Goal: Understand process/instructions

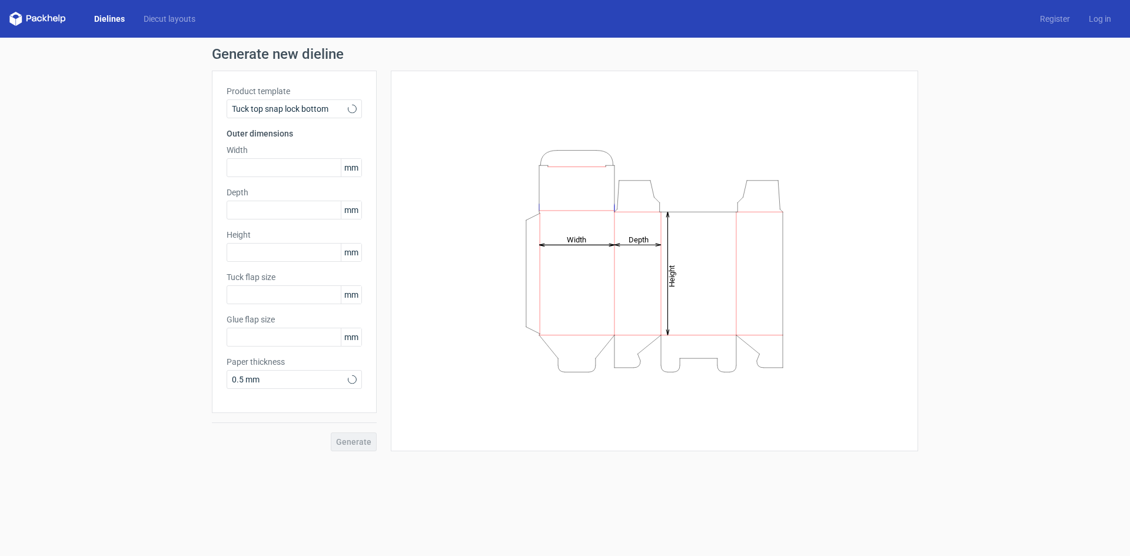
type input "15"
type input "10"
click at [350, 114] on div "Tuck top snap lock bottom" at bounding box center [294, 108] width 135 height 19
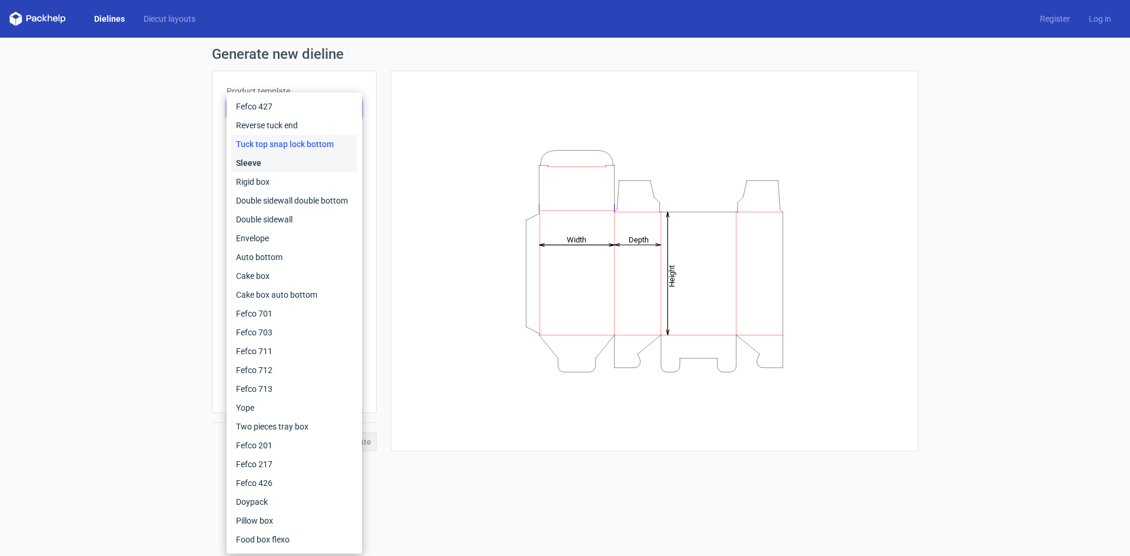
click at [309, 166] on div "Sleeve" at bounding box center [294, 163] width 126 height 19
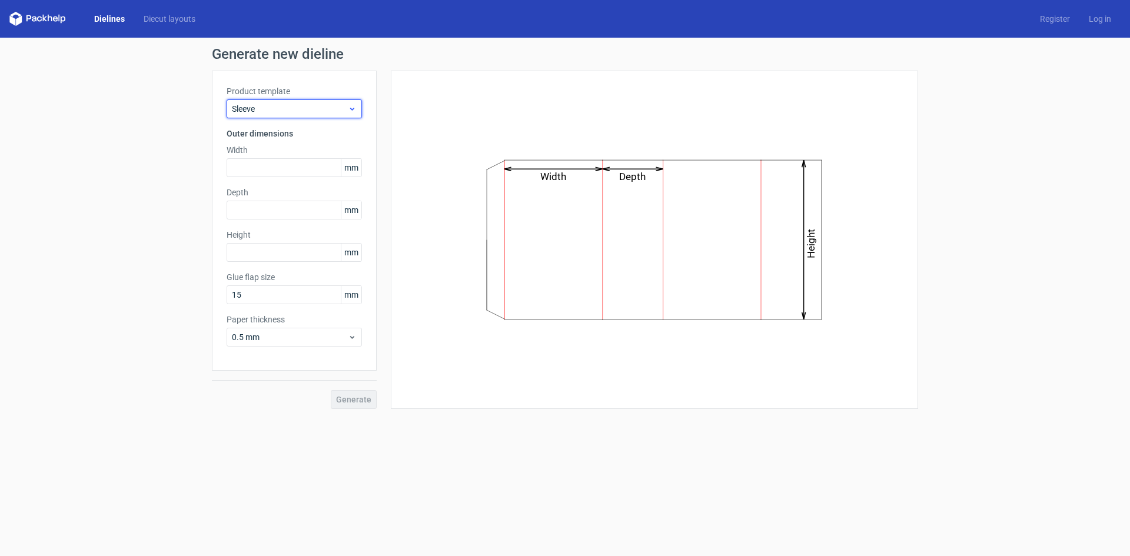
click at [358, 112] on div "Sleeve" at bounding box center [294, 108] width 135 height 19
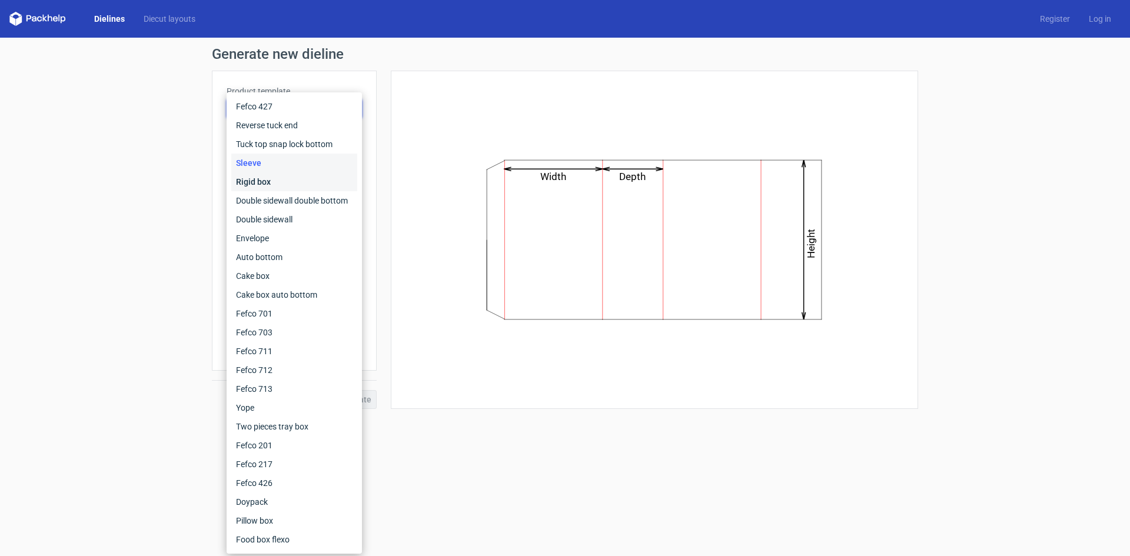
click at [317, 185] on div "Rigid box" at bounding box center [294, 182] width 126 height 19
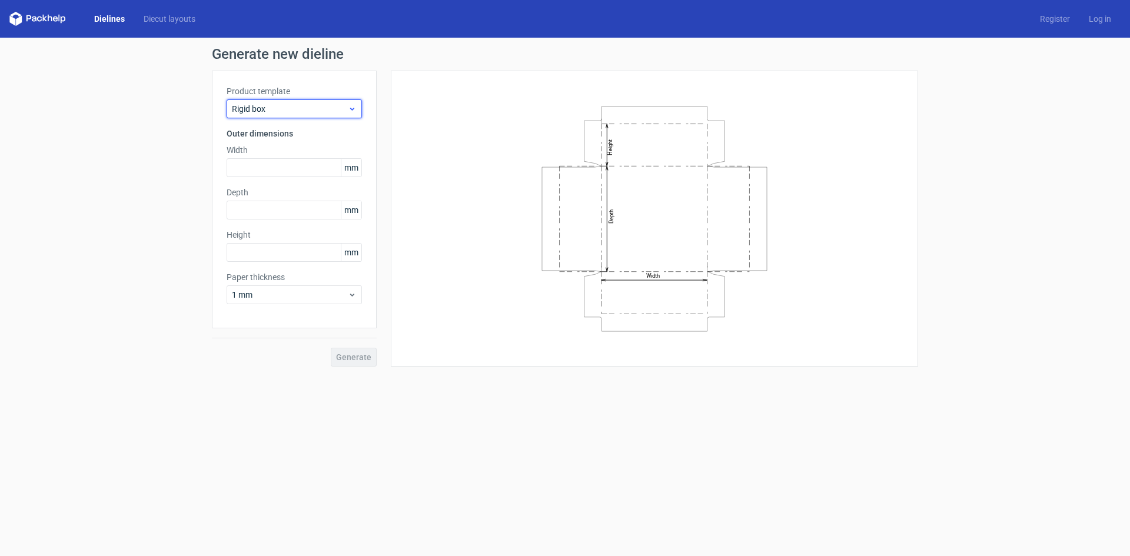
click at [349, 111] on icon at bounding box center [352, 108] width 9 height 9
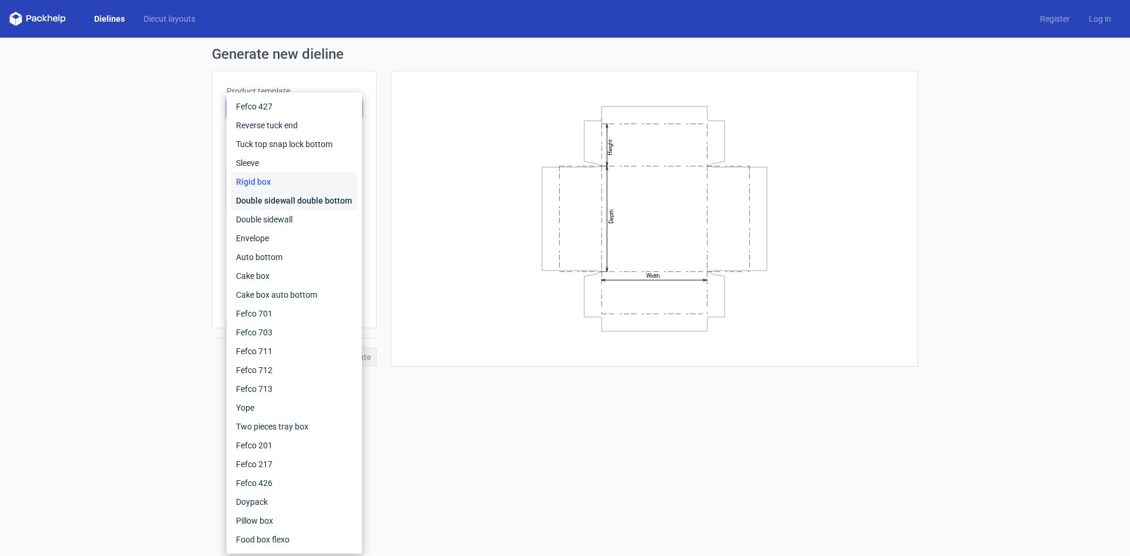
click at [317, 197] on div "Double sidewall double bottom" at bounding box center [294, 200] width 126 height 19
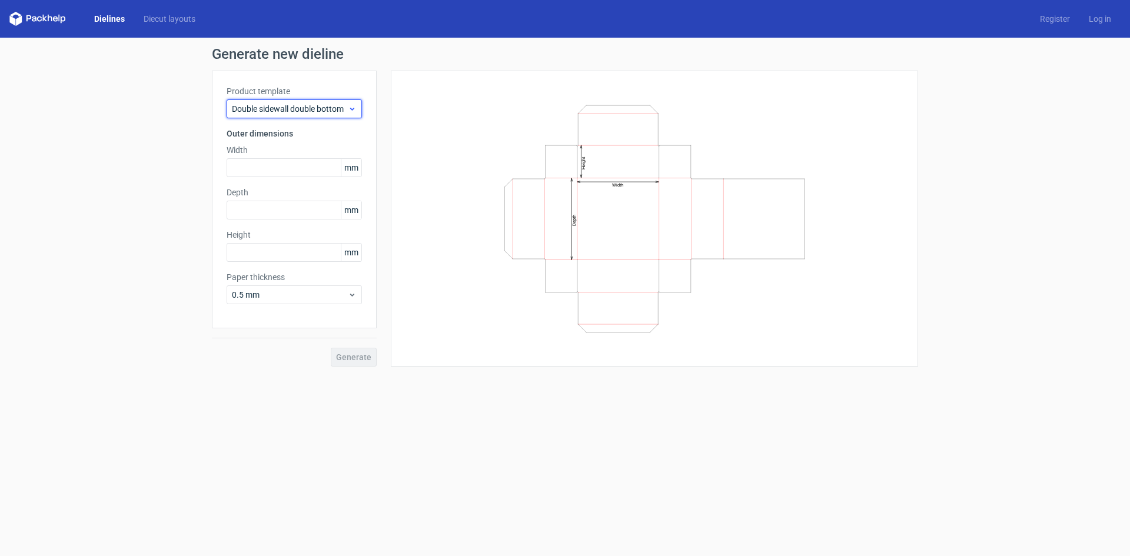
click at [354, 111] on icon at bounding box center [352, 108] width 9 height 9
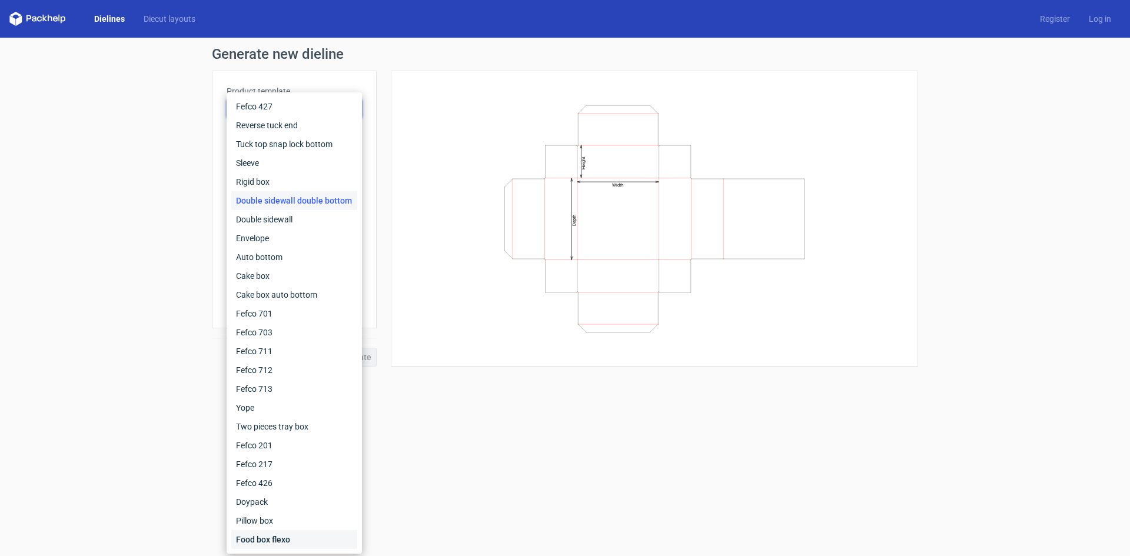
click at [300, 532] on div "Food box flexo" at bounding box center [294, 539] width 126 height 19
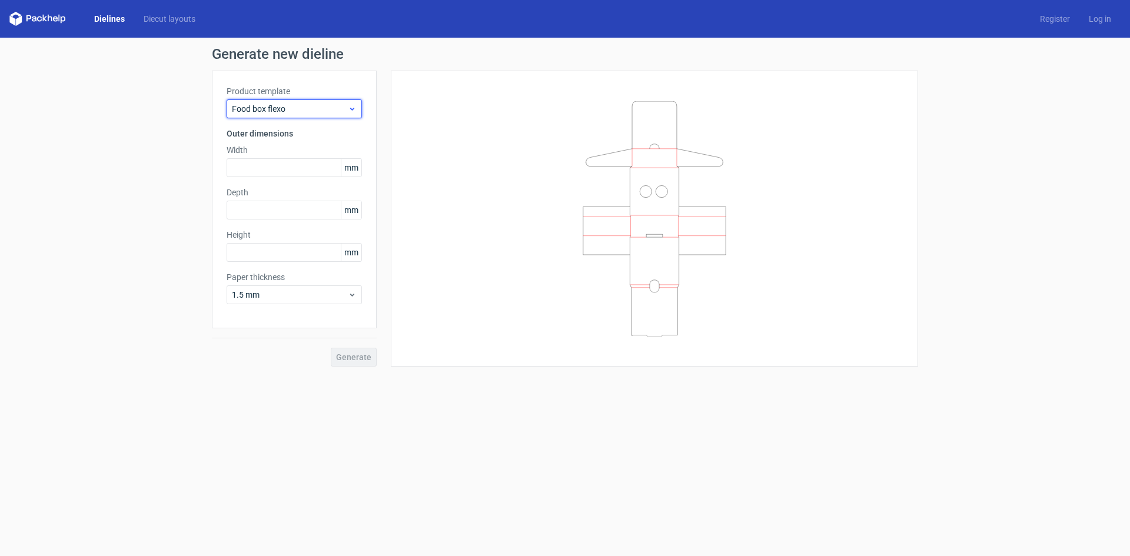
click at [354, 105] on icon at bounding box center [352, 108] width 9 height 9
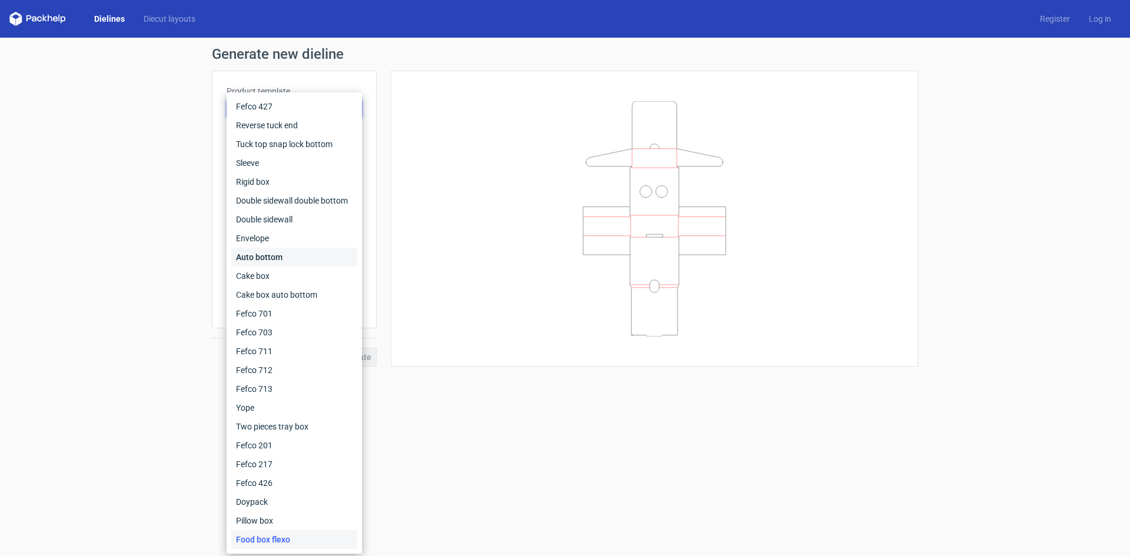
click at [303, 253] on div "Auto bottom" at bounding box center [294, 257] width 126 height 19
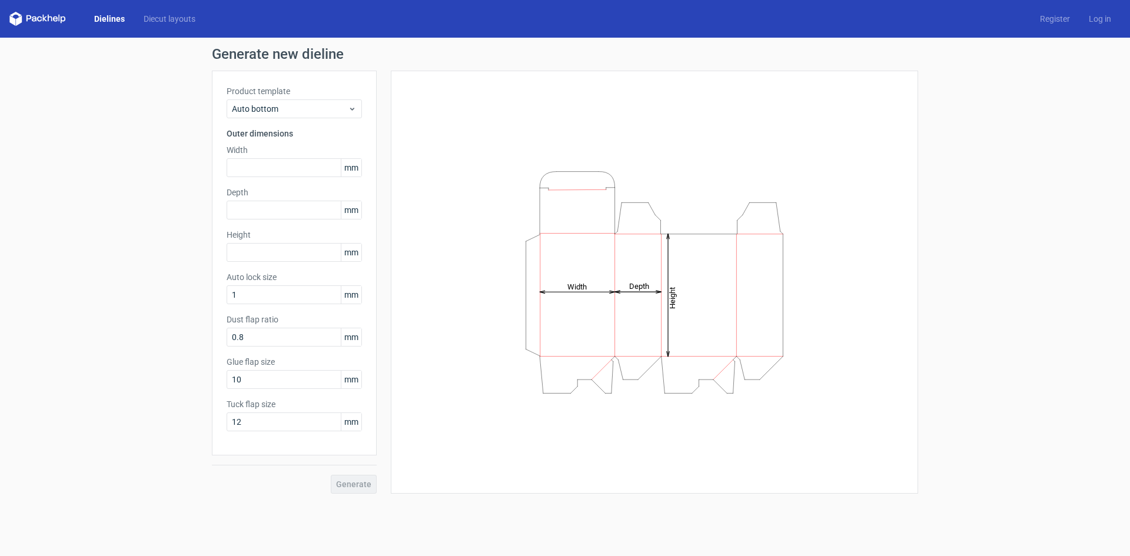
click at [161, 10] on div "Dielines Diecut layouts Register Log in" at bounding box center [565, 19] width 1130 height 38
click at [161, 20] on link "Diecut layouts" at bounding box center [169, 19] width 71 height 12
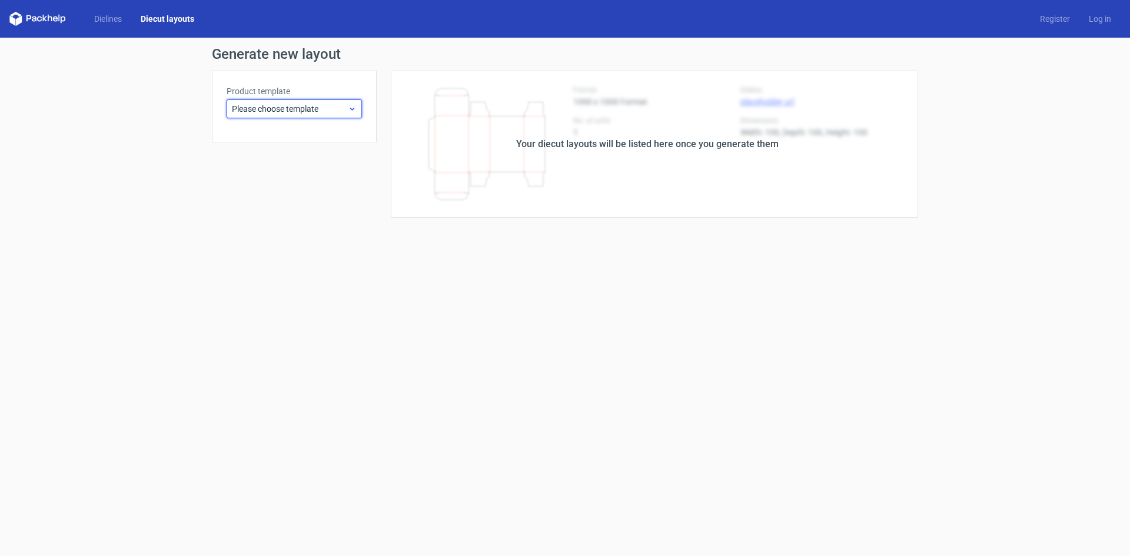
click at [267, 102] on div "Please choose template" at bounding box center [294, 108] width 135 height 19
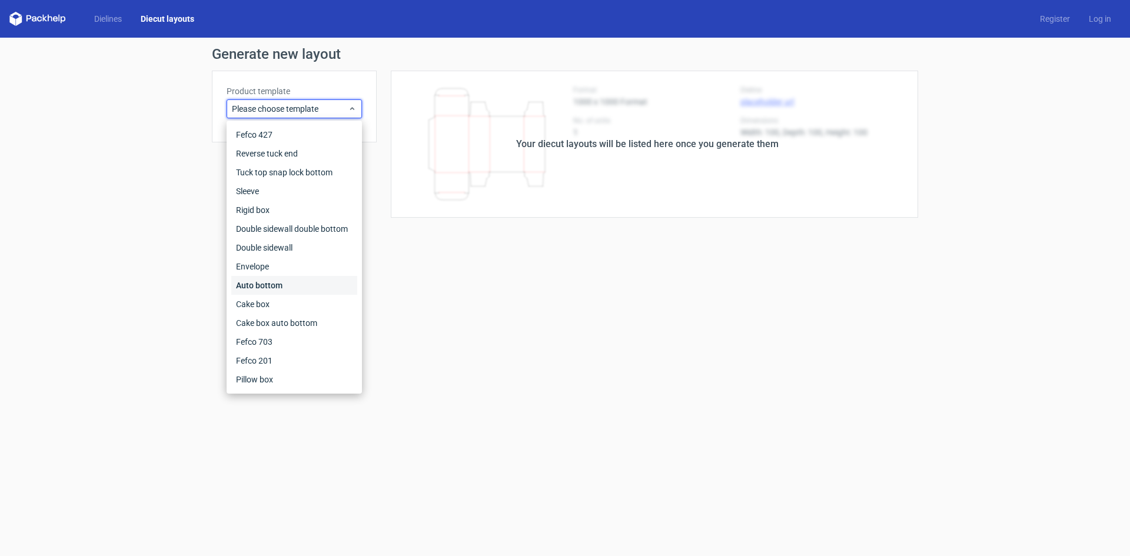
click at [284, 294] on div "Auto bottom" at bounding box center [294, 285] width 126 height 19
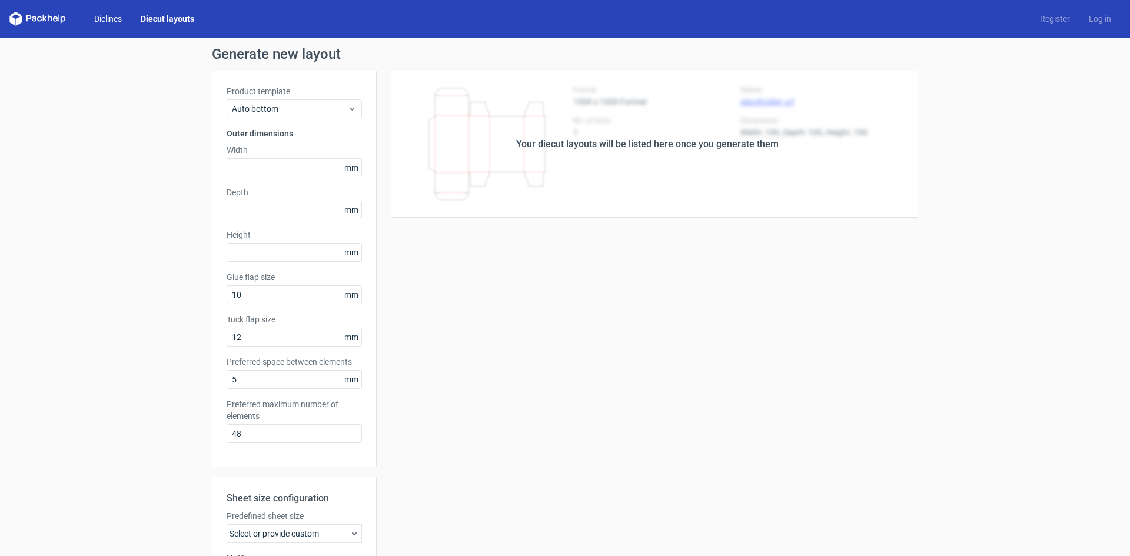
click at [100, 16] on link "Dielines" at bounding box center [108, 19] width 47 height 12
